Goal: Task Accomplishment & Management: Use online tool/utility

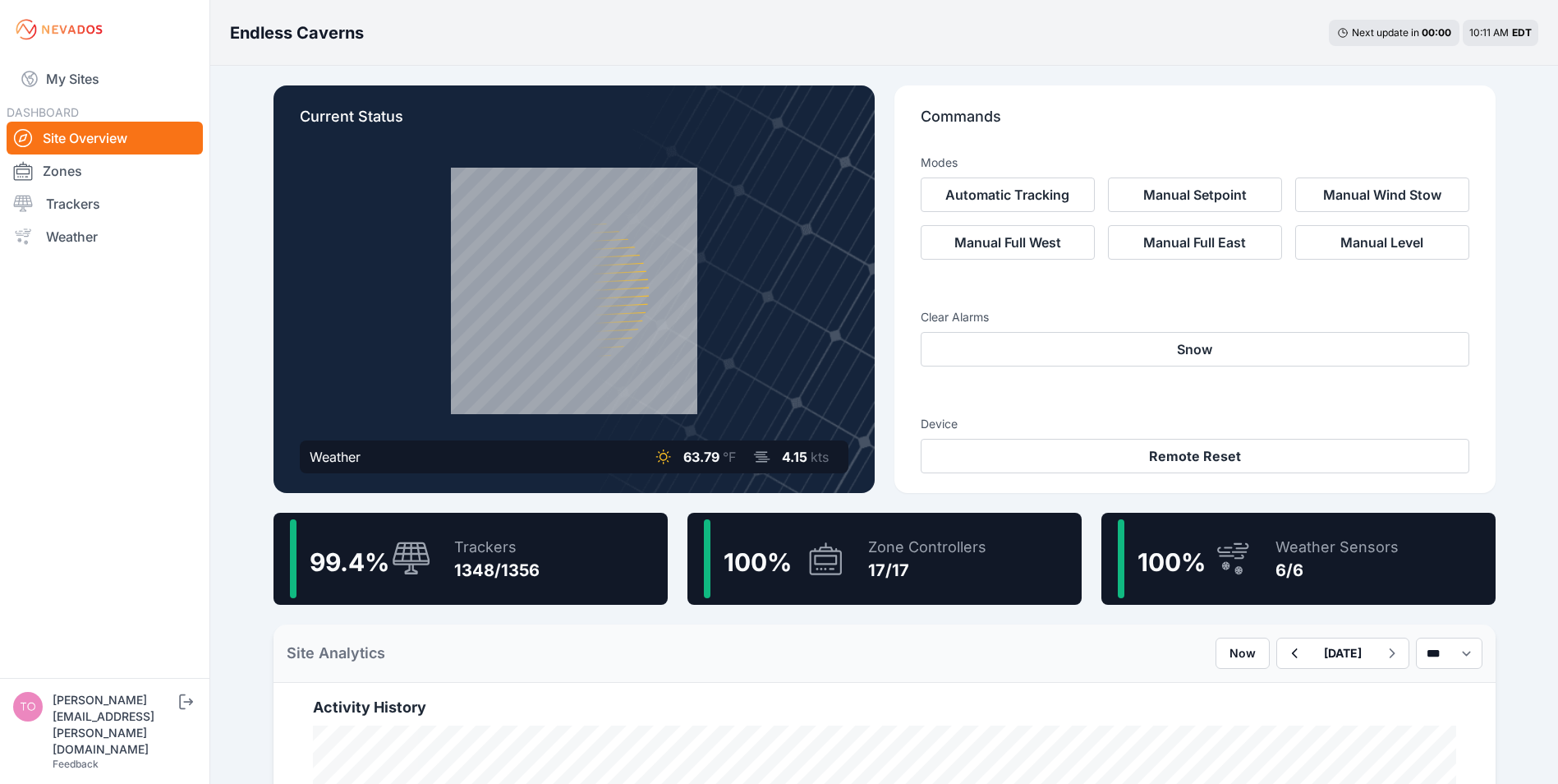
scroll to position [704, 0]
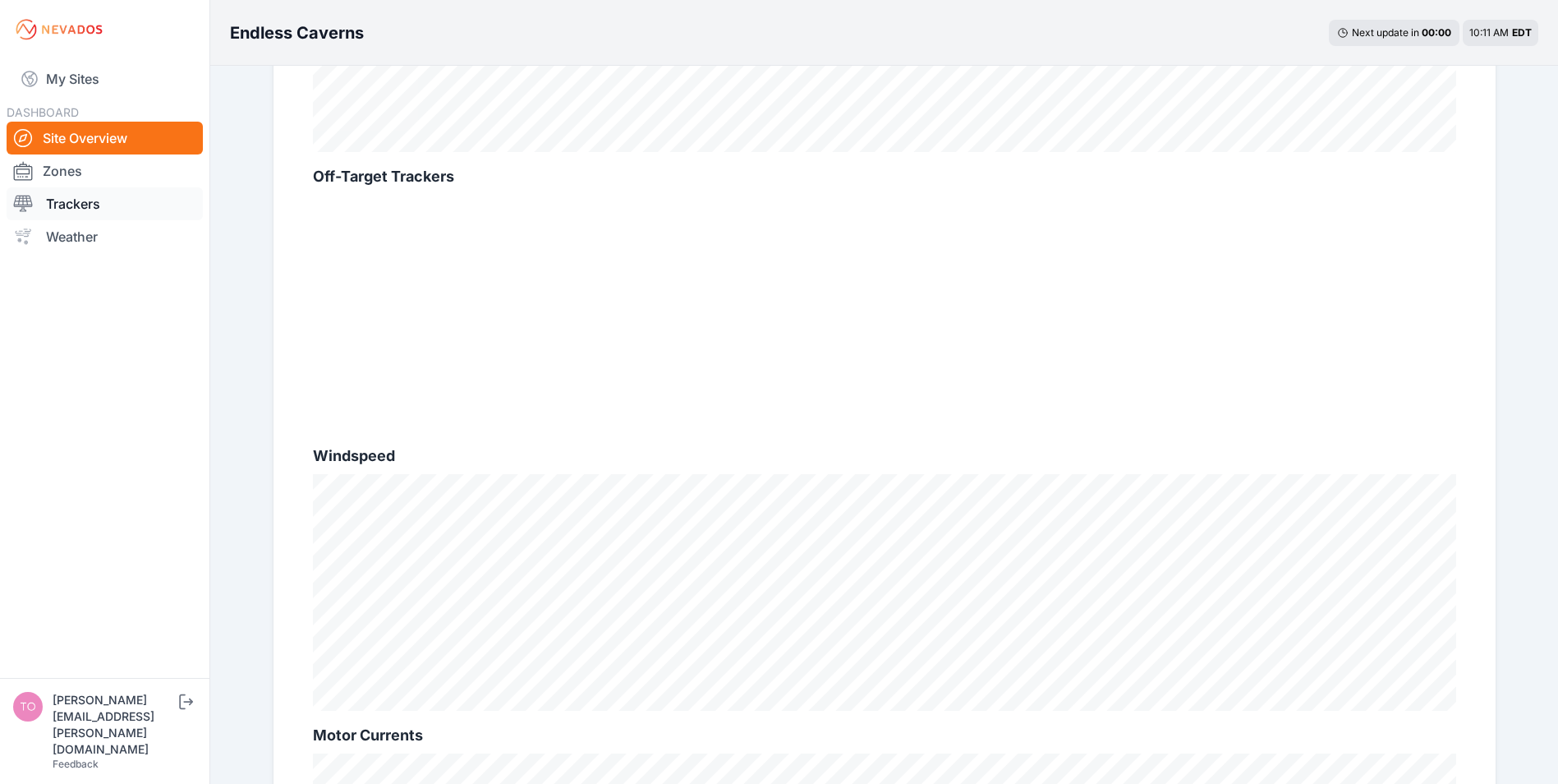
click at [60, 201] on link "Trackers" at bounding box center [104, 203] width 196 height 33
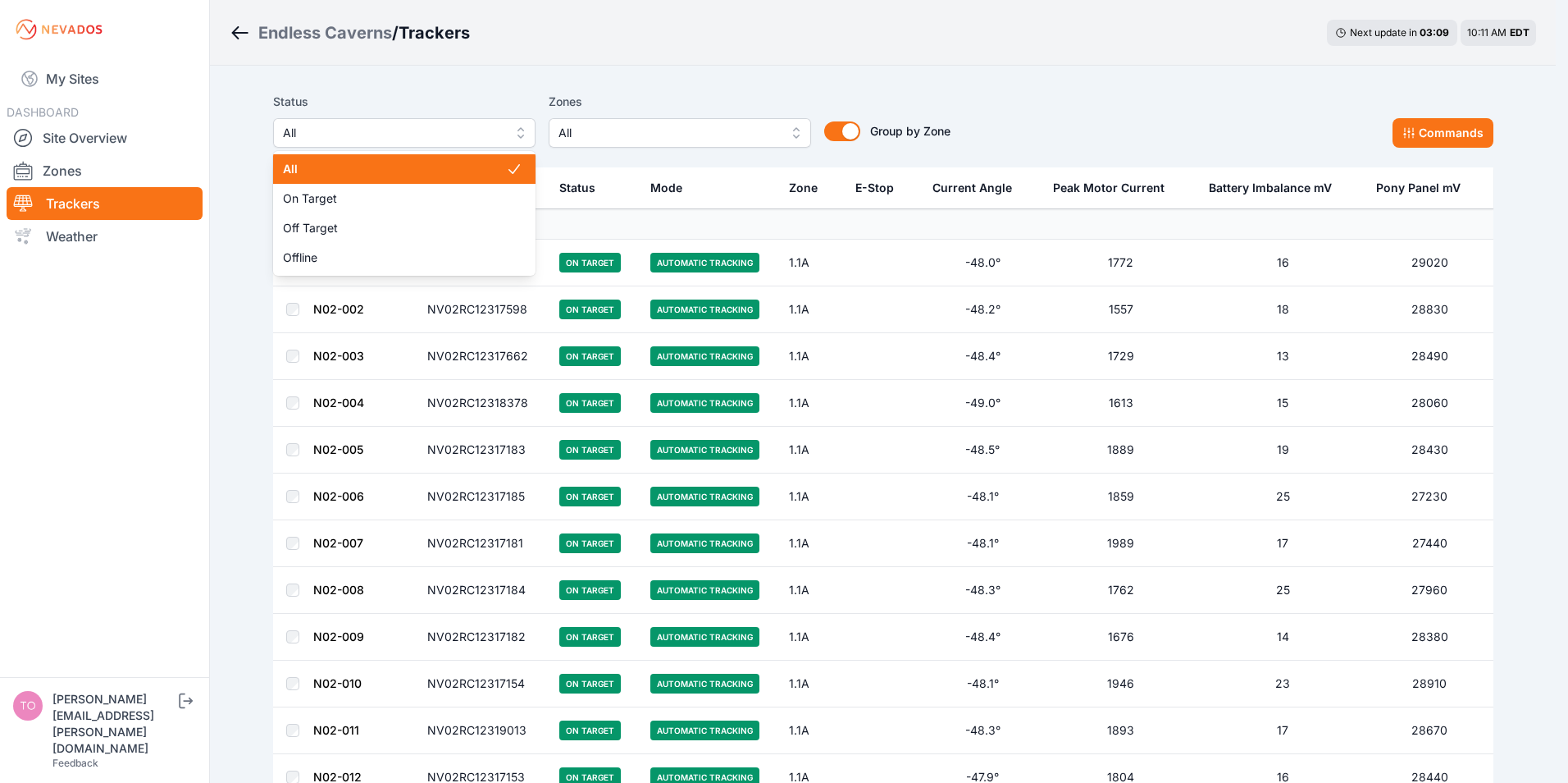
click at [330, 133] on span "All" at bounding box center [392, 134] width 219 height 20
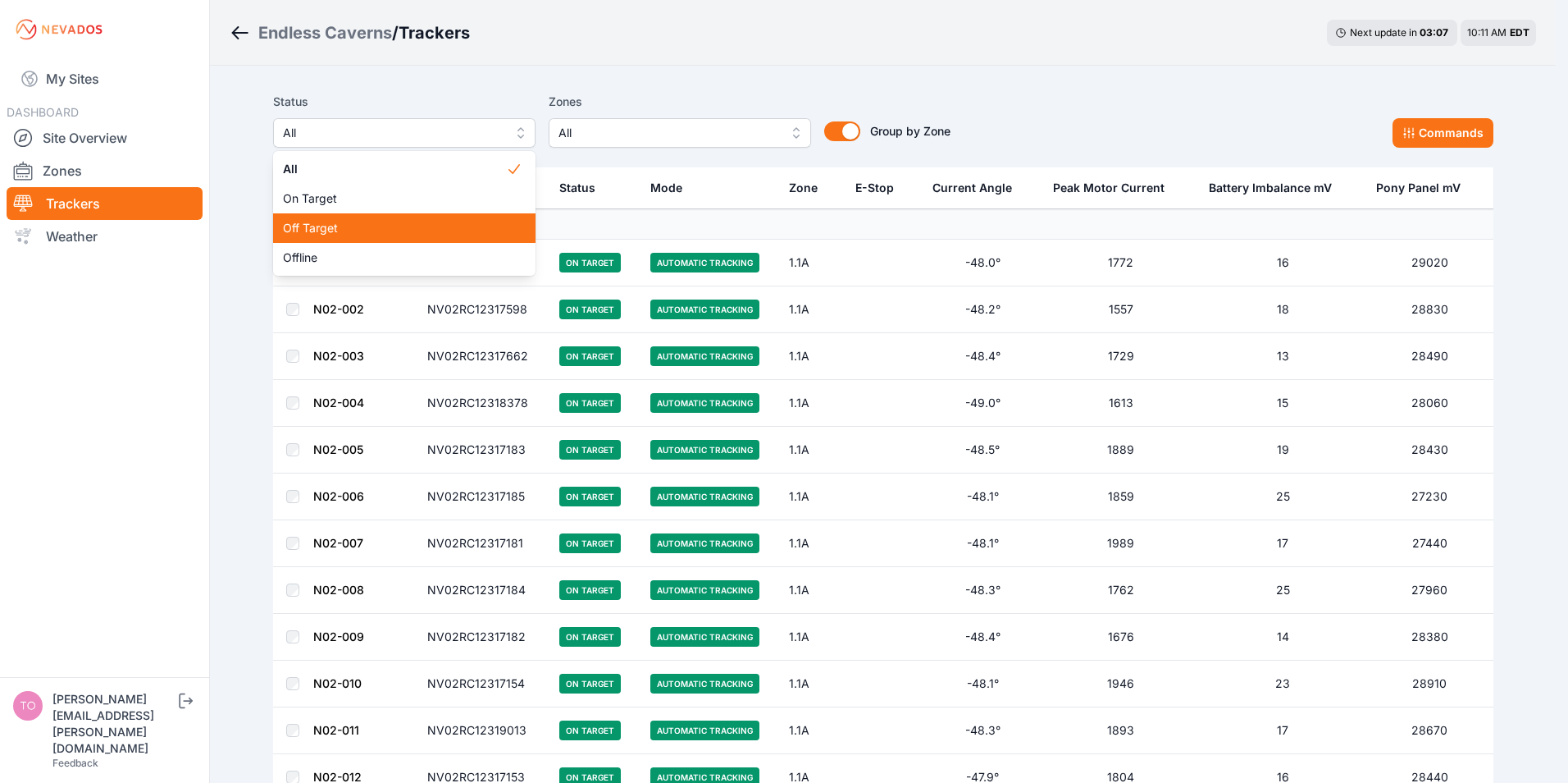
click at [320, 230] on span "Off Target" at bounding box center [394, 228] width 223 height 16
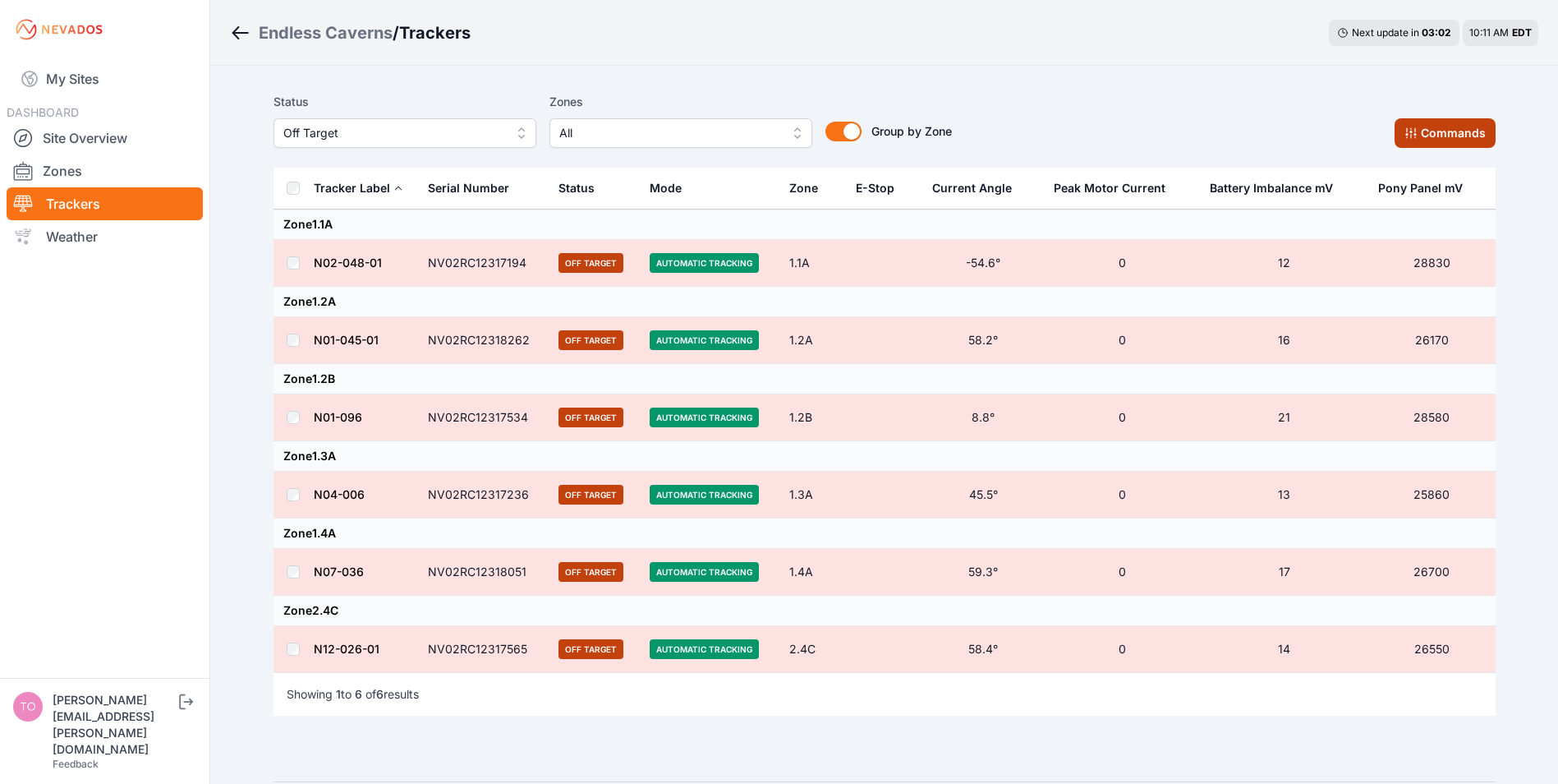
click at [1421, 126] on button "Commands" at bounding box center [1445, 133] width 101 height 29
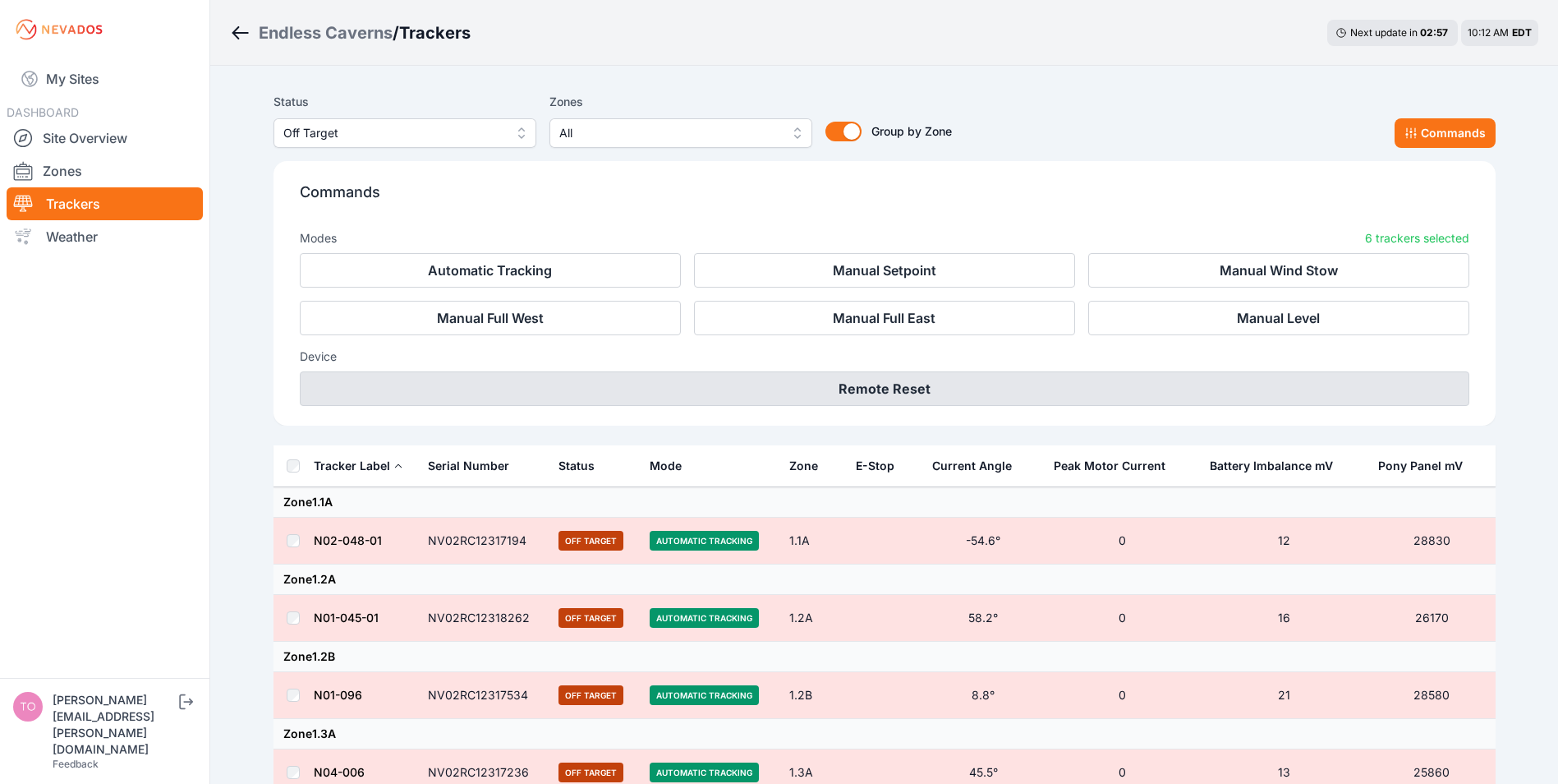
click at [876, 378] on button "Remote Reset" at bounding box center [884, 388] width 1170 height 35
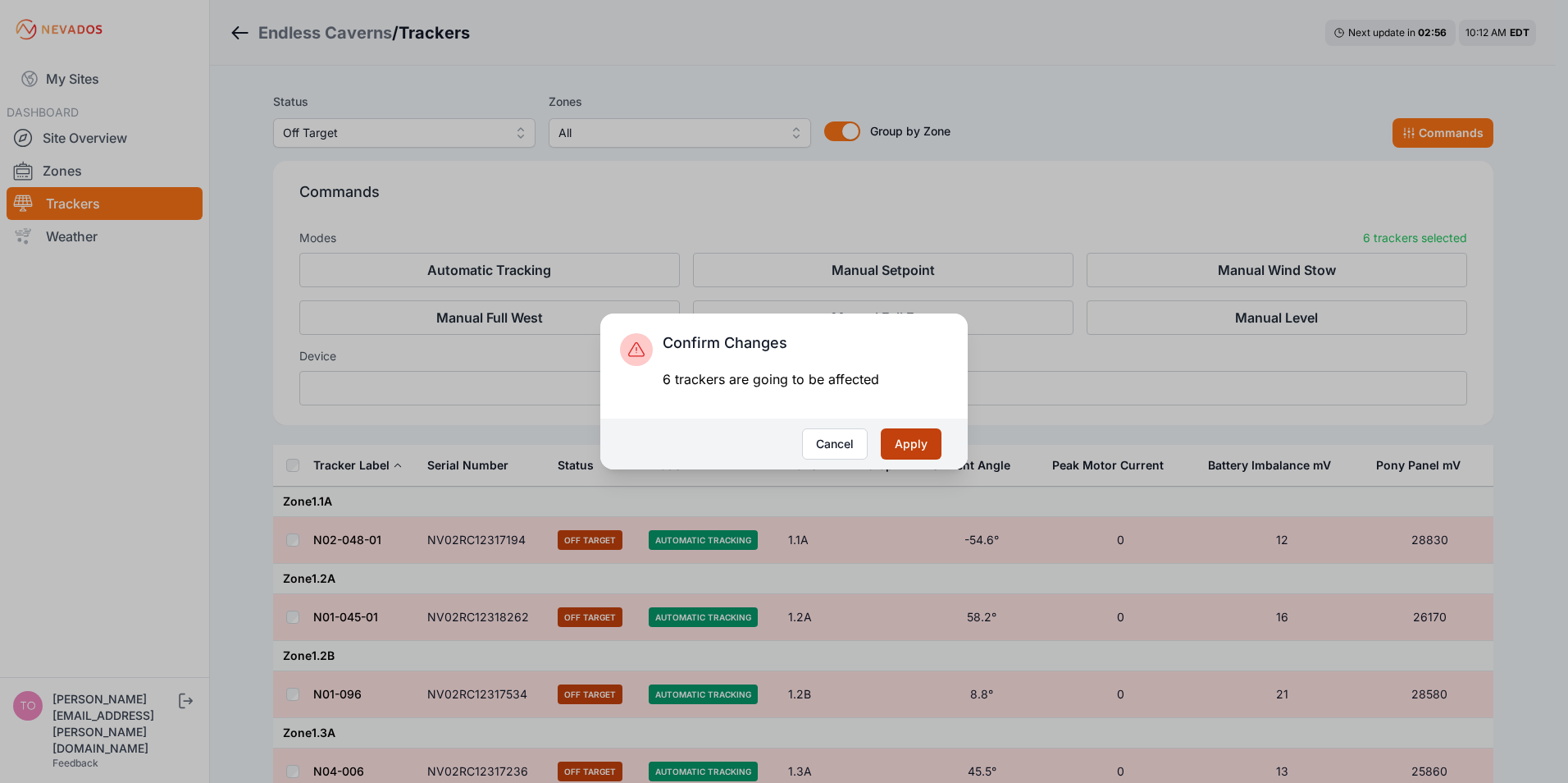
click at [917, 446] on button "Apply" at bounding box center [911, 444] width 60 height 31
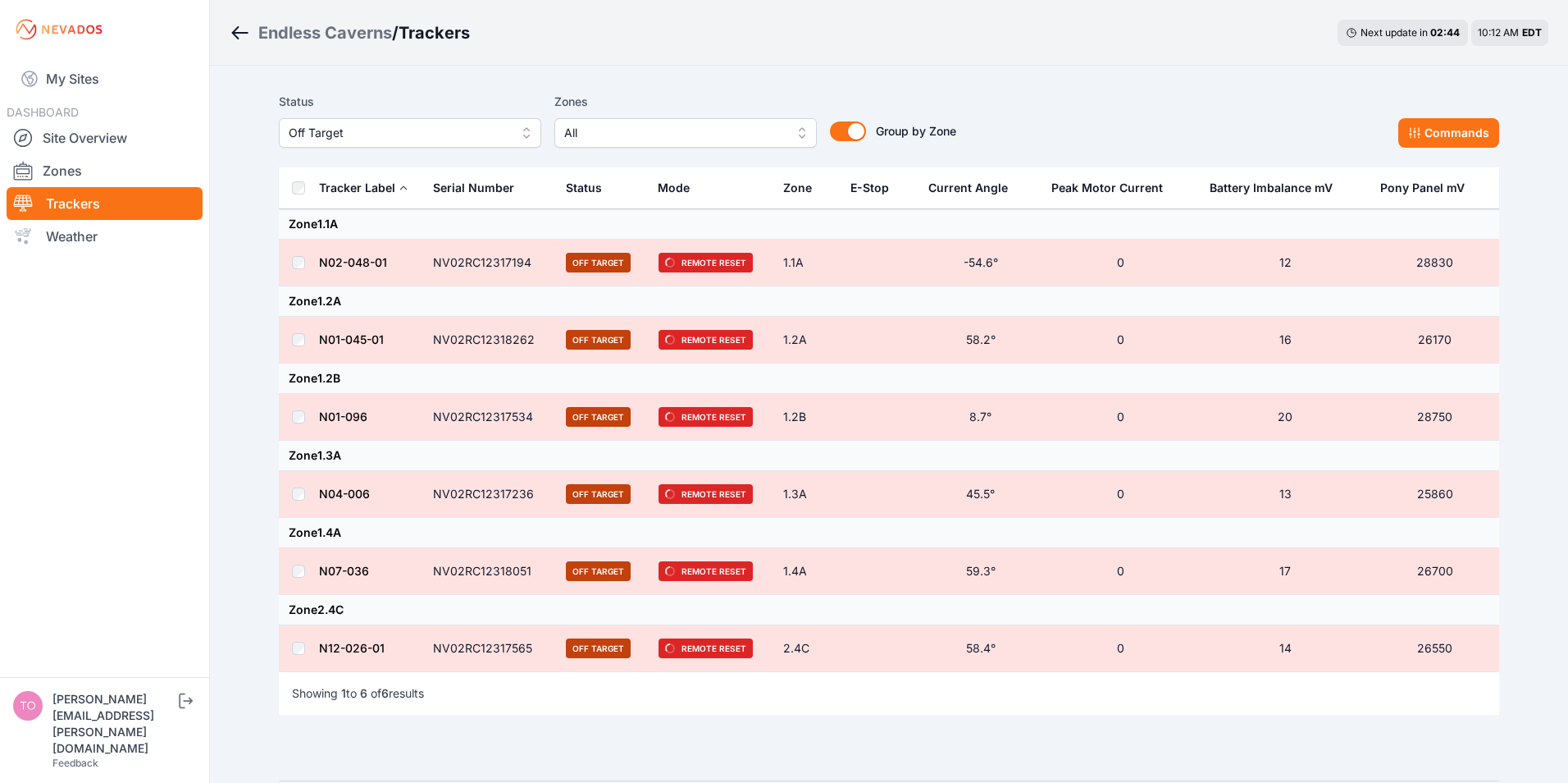
click at [474, 134] on span "Off Target" at bounding box center [399, 134] width 219 height 20
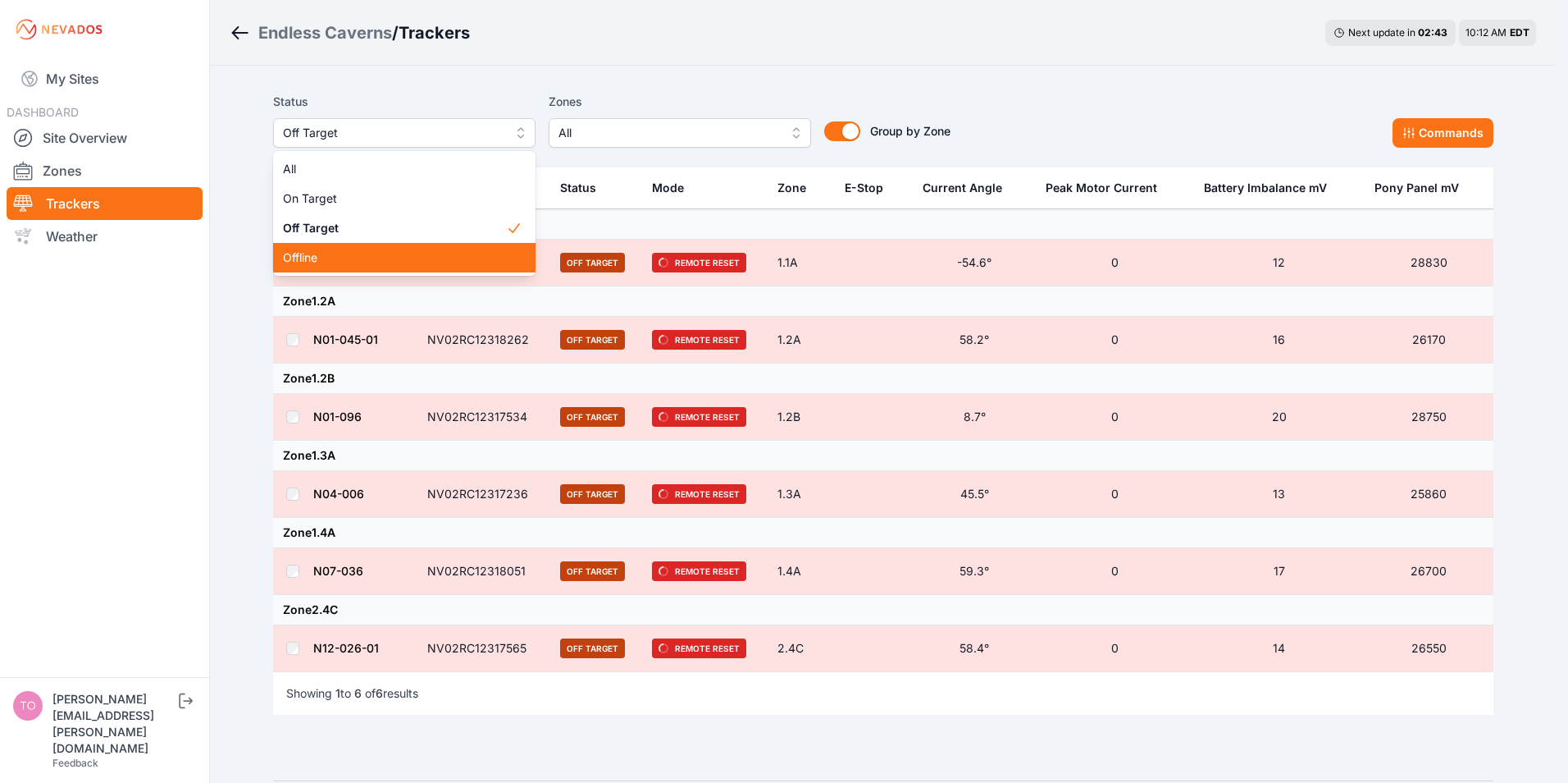
click at [326, 256] on span "Offline" at bounding box center [394, 258] width 223 height 16
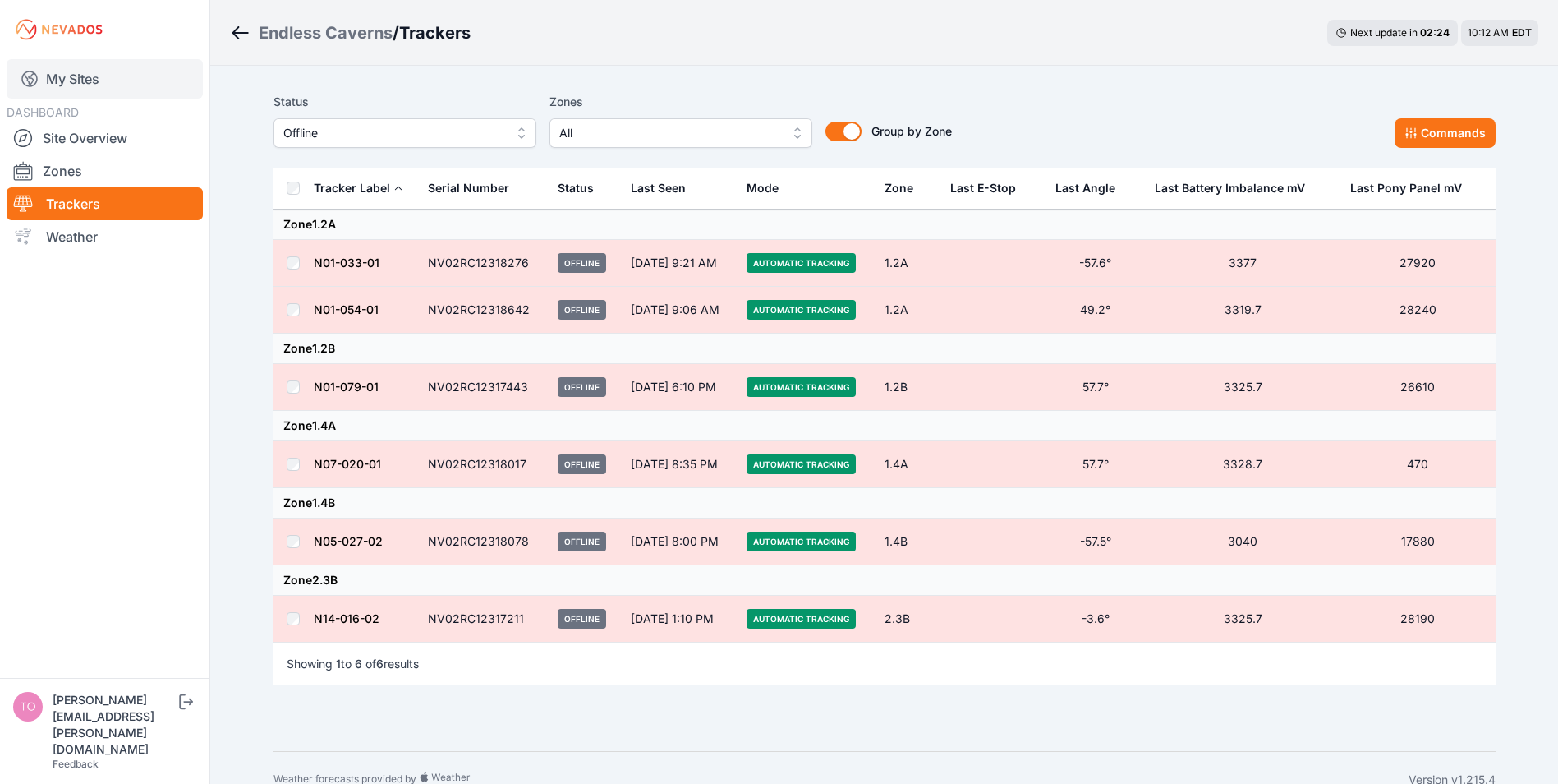
click at [102, 70] on link "My Sites" at bounding box center [104, 79] width 196 height 39
